Goal: Task Accomplishment & Management: Use online tool/utility

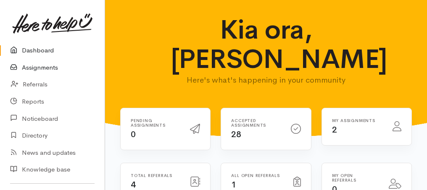
click at [33, 71] on link "Assignments" at bounding box center [52, 67] width 105 height 17
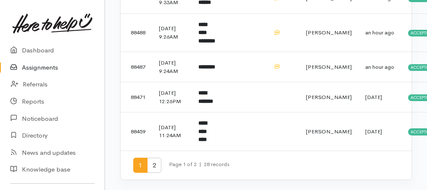
scroll to position [724, 0]
click at [156, 166] on span "2" at bounding box center [154, 166] width 14 height 16
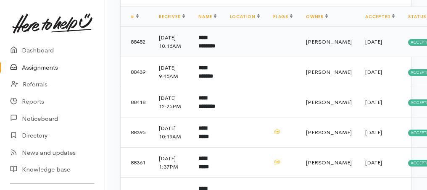
scroll to position [168, 0]
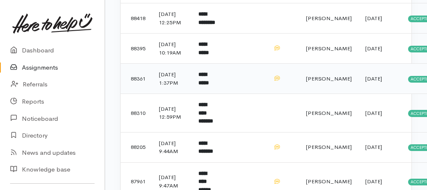
click at [216, 94] on td "**********" at bounding box center [207, 79] width 31 height 30
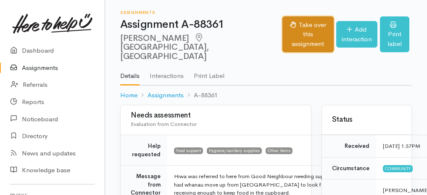
click at [283, 36] on button "Take over this assignment" at bounding box center [308, 34] width 51 height 36
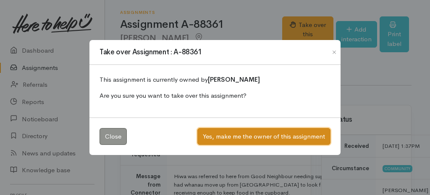
click at [267, 133] on button "Yes, make me the owner of this assignment" at bounding box center [264, 136] width 133 height 17
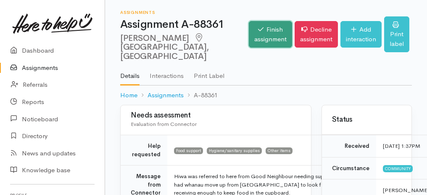
click at [249, 27] on link "Finish assignment" at bounding box center [270, 34] width 43 height 26
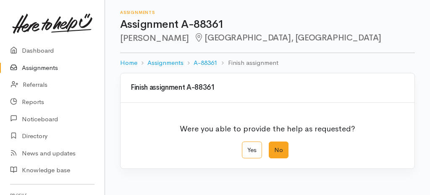
click at [269, 148] on label "No" at bounding box center [279, 149] width 20 height 17
click at [269, 147] on input "No" at bounding box center [271, 143] width 5 height 5
radio input "true"
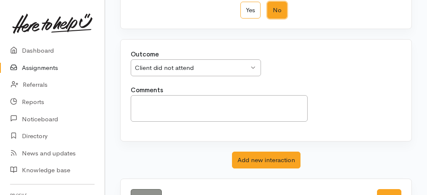
scroll to position [167, 0]
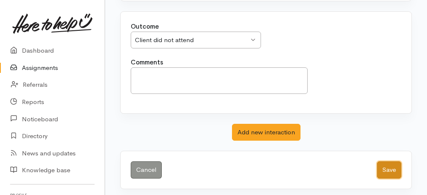
click at [391, 169] on button "Save" at bounding box center [389, 169] width 24 height 17
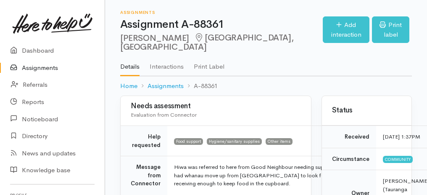
click at [36, 69] on link "Assignments" at bounding box center [52, 67] width 105 height 17
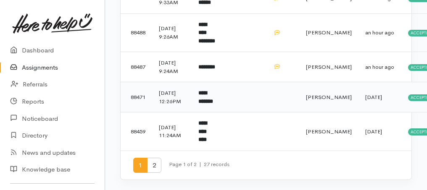
scroll to position [724, 0]
click at [158, 167] on span "2" at bounding box center [154, 166] width 14 height 16
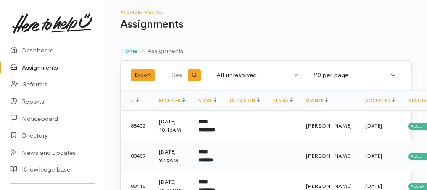
scroll to position [112, 0]
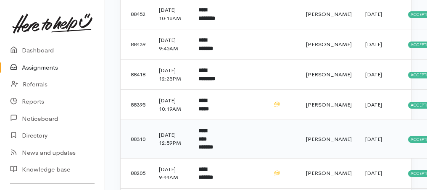
click at [213, 150] on b "**********" at bounding box center [205, 139] width 15 height 22
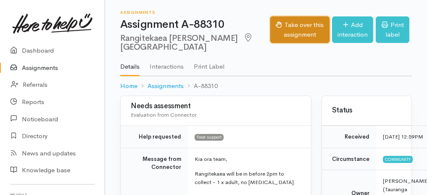
click at [283, 28] on button "Take over this assignment" at bounding box center [299, 29] width 59 height 26
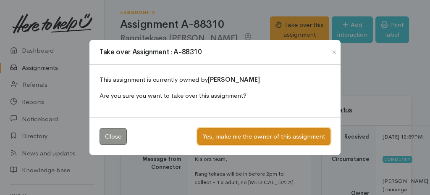
click at [266, 135] on button "Yes, make me the owner of this assignment" at bounding box center [264, 136] width 133 height 17
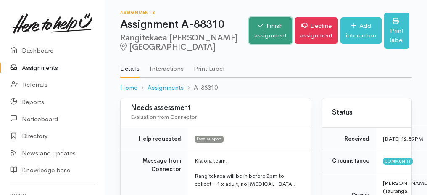
click at [249, 37] on link "Finish assignment" at bounding box center [270, 30] width 43 height 26
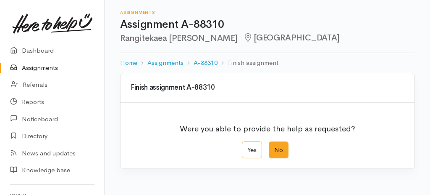
click at [281, 148] on label "No" at bounding box center [279, 149] width 20 height 17
click at [275, 147] on input "No" at bounding box center [271, 143] width 5 height 5
radio input "true"
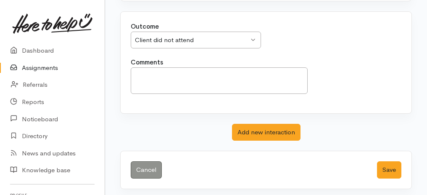
scroll to position [167, 0]
click at [397, 165] on button "Save" at bounding box center [389, 169] width 24 height 17
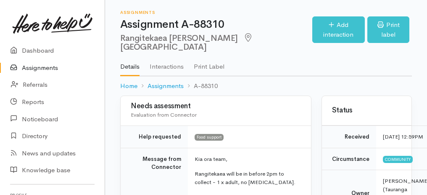
click at [45, 70] on link "Assignments" at bounding box center [52, 67] width 105 height 17
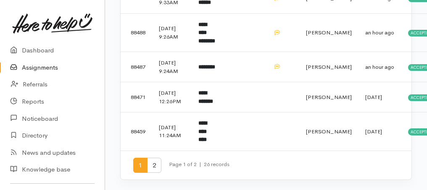
scroll to position [724, 0]
click at [153, 166] on span "2" at bounding box center [154, 166] width 14 height 16
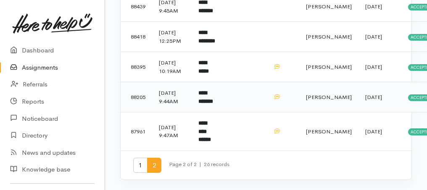
scroll to position [188, 0]
click at [214, 86] on td "**********" at bounding box center [207, 97] width 31 height 30
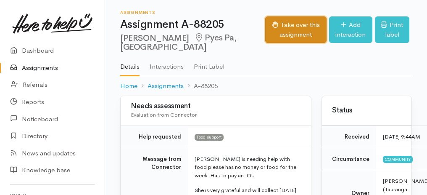
click at [265, 29] on button "Take over this assignment" at bounding box center [296, 29] width 62 height 26
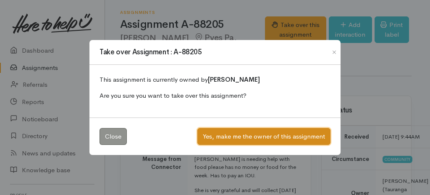
click at [275, 130] on button "Yes, make me the owner of this assignment" at bounding box center [264, 136] width 133 height 17
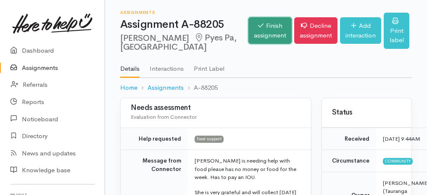
click at [261, 34] on link "Finish assignment" at bounding box center [269, 30] width 43 height 26
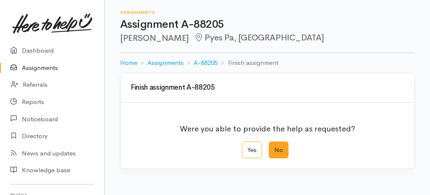
click at [283, 151] on label "No" at bounding box center [279, 149] width 20 height 17
click at [275, 147] on input "No" at bounding box center [271, 143] width 5 height 5
radio input "true"
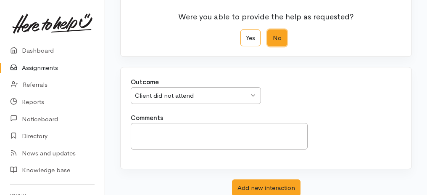
scroll to position [167, 0]
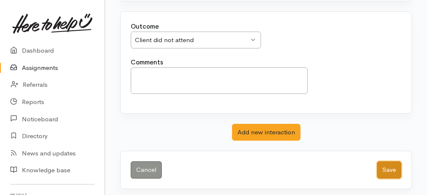
click at [389, 161] on button "Save" at bounding box center [389, 169] width 24 height 17
